Goal: Task Accomplishment & Management: Manage account settings

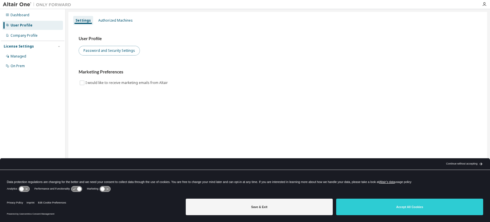
click at [105, 52] on button "Password and Security Settings" at bounding box center [109, 51] width 61 height 10
